Goal: Information Seeking & Learning: Learn about a topic

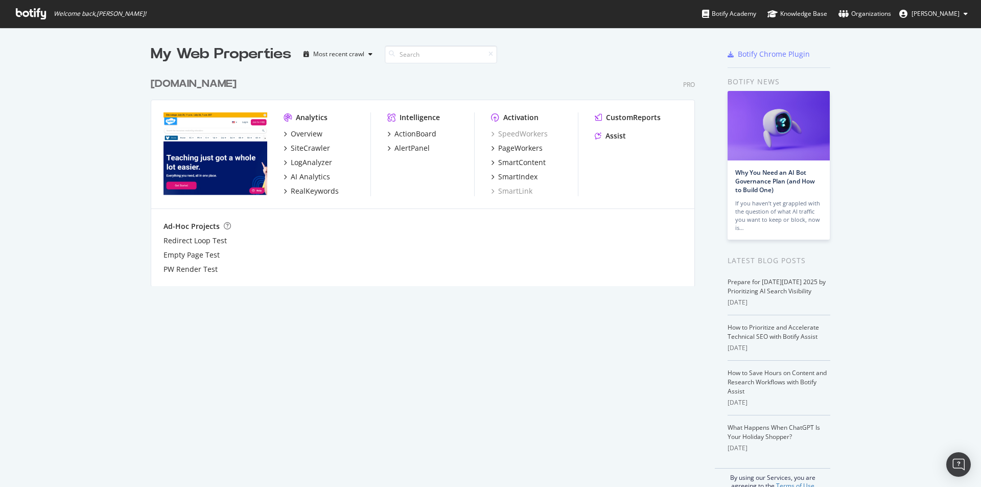
scroll to position [479, 966]
click at [220, 138] on img "grid" at bounding box center [215, 153] width 104 height 83
click at [312, 137] on div "Overview" at bounding box center [307, 134] width 32 height 10
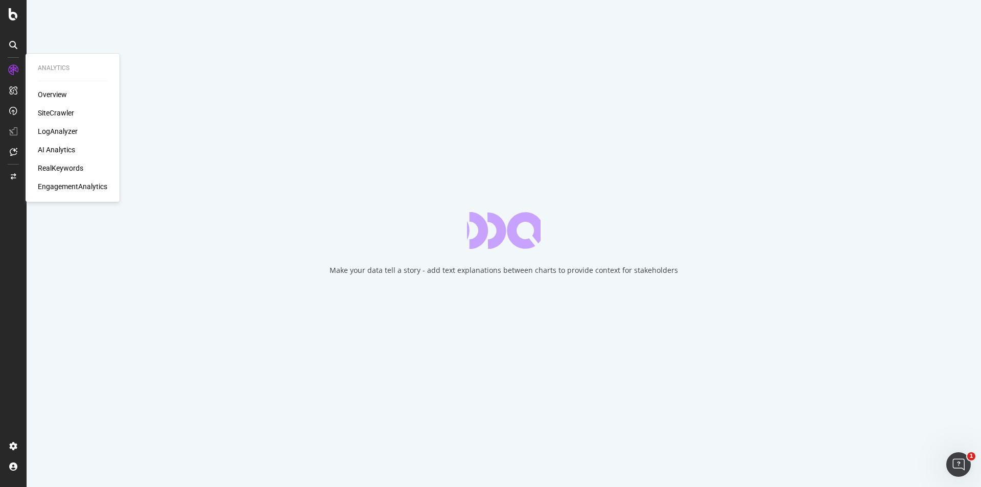
click at [65, 93] on div "Overview" at bounding box center [52, 94] width 29 height 10
click at [64, 116] on div "SiteCrawler" at bounding box center [56, 113] width 36 height 10
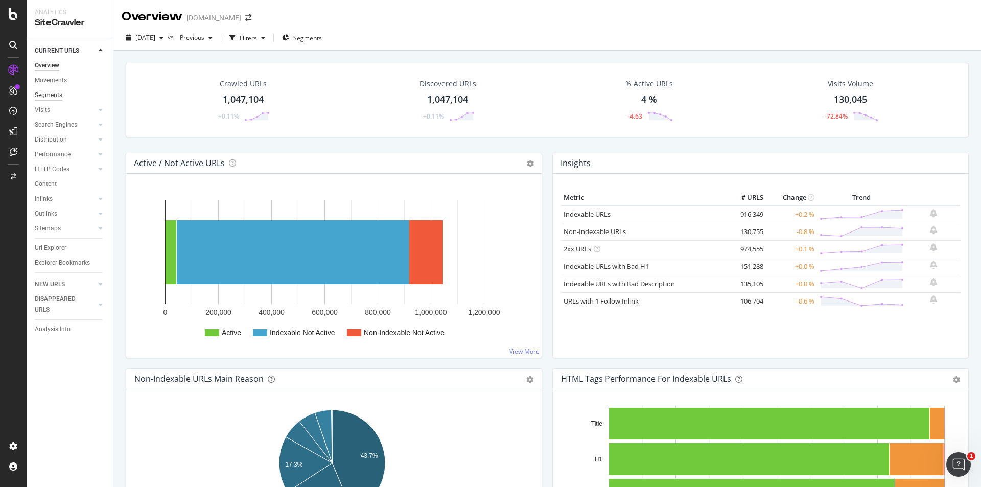
click at [59, 91] on div "Segments" at bounding box center [49, 95] width 28 height 11
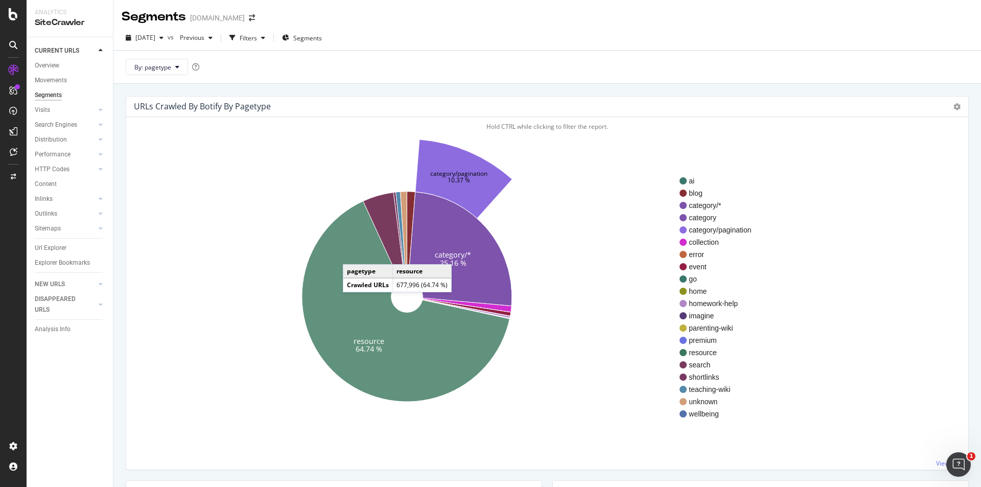
click at [353, 254] on icon at bounding box center [406, 301] width 208 height 201
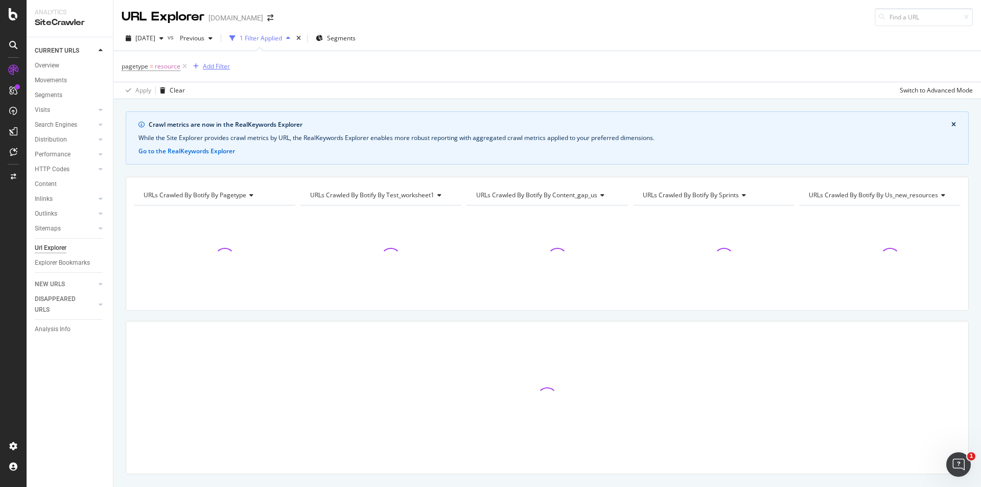
click at [213, 64] on div "Add Filter" at bounding box center [216, 66] width 27 height 9
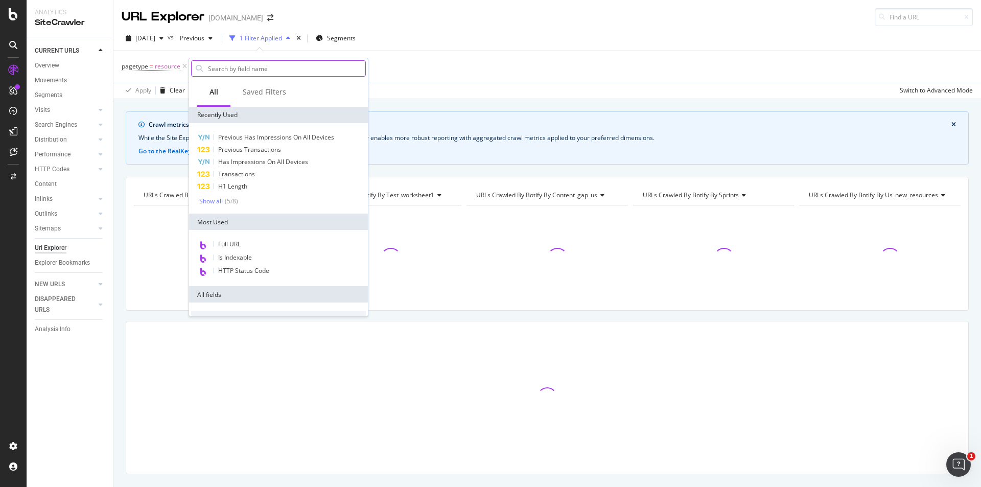
click at [258, 60] on div at bounding box center [278, 68] width 175 height 16
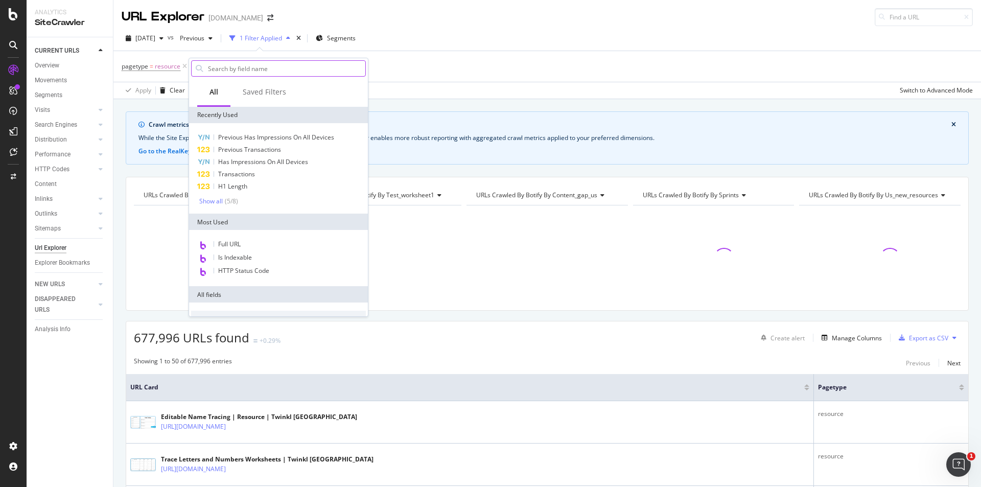
click at [244, 66] on input "text" at bounding box center [286, 68] width 158 height 15
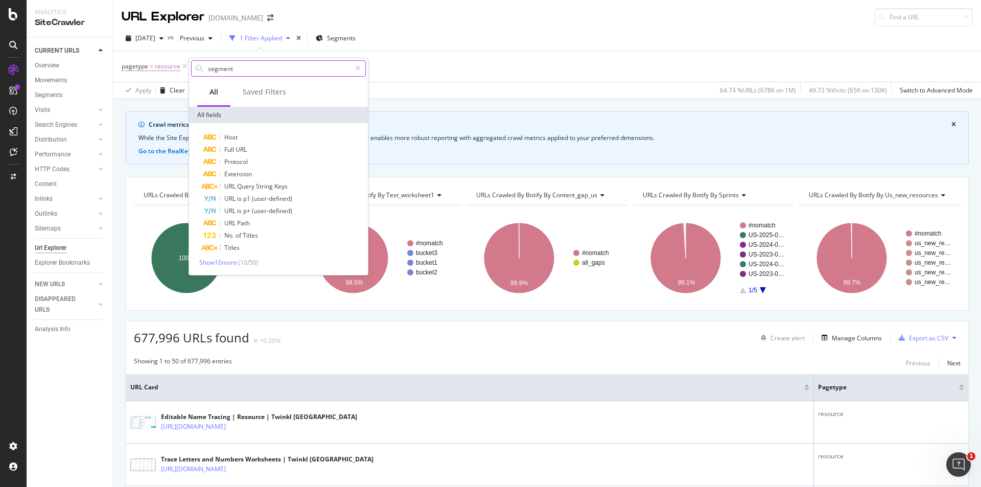
type input "segment"
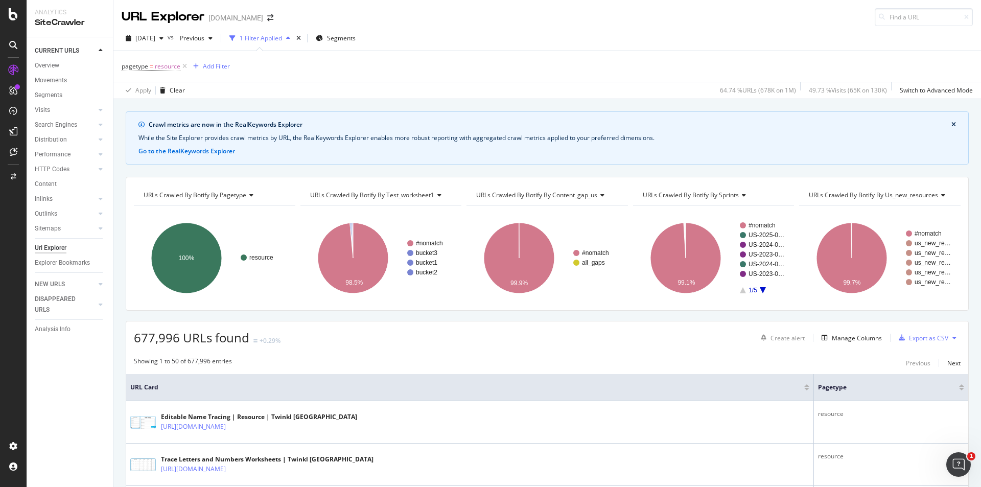
click at [574, 142] on div "While the Site Explorer provides crawl metrics by URL, the RealKeywords Explore…" at bounding box center [546, 137] width 817 height 9
drag, startPoint x: 446, startPoint y: 465, endPoint x: 406, endPoint y: 219, distance: 249.6
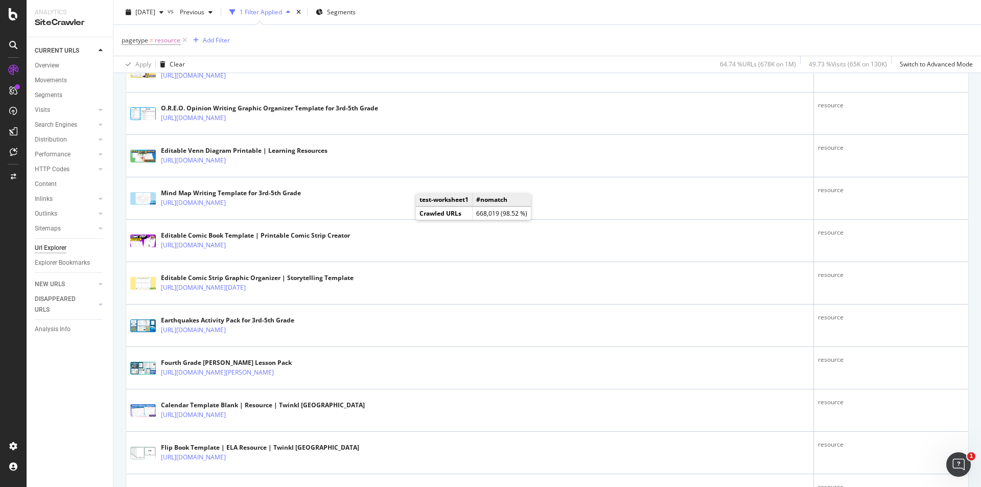
scroll to position [766, 0]
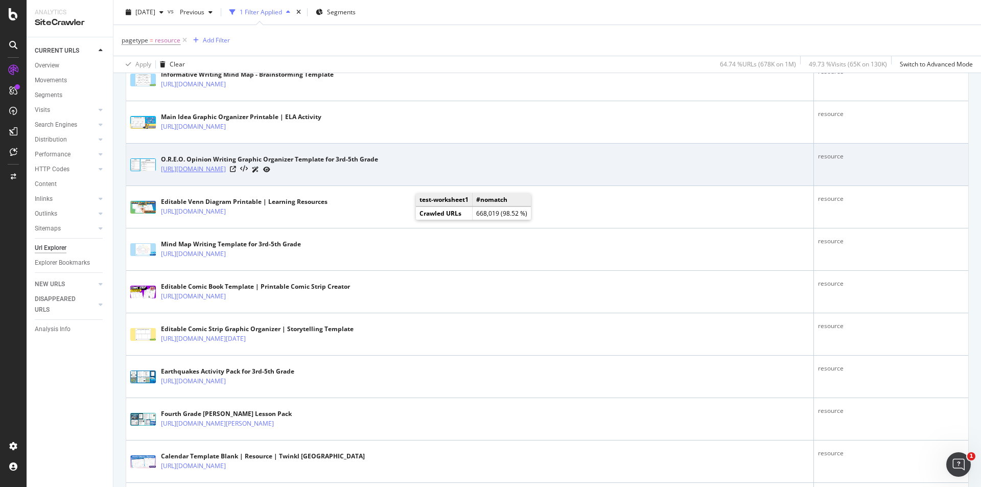
click at [226, 168] on link "[URL][DOMAIN_NAME]" at bounding box center [193, 169] width 65 height 10
